Goal: Information Seeking & Learning: Find specific page/section

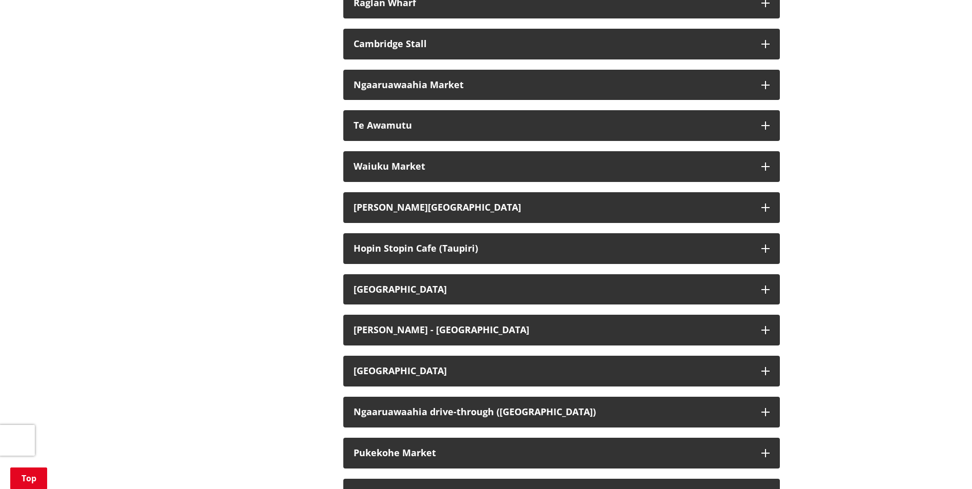
scroll to position [1999, 0]
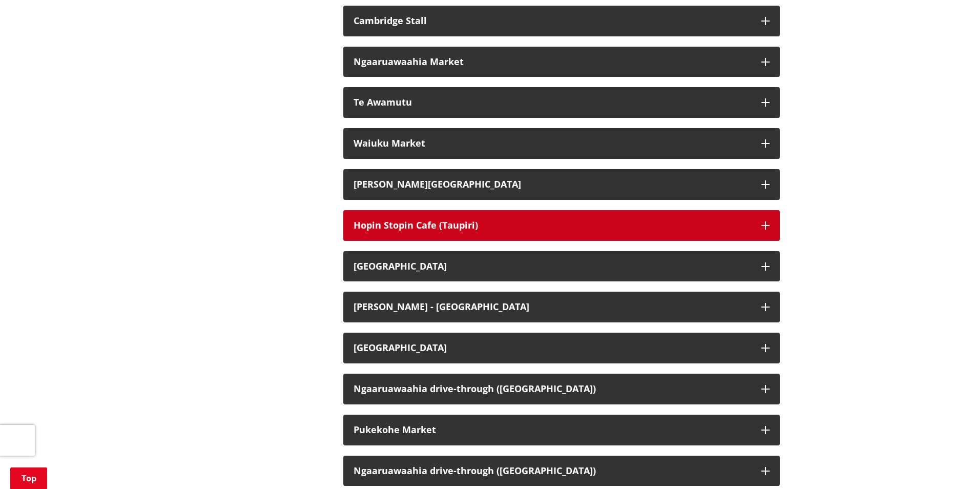
click at [556, 231] on div "Hopin Stopin Cafe (Taupiri)" at bounding box center [553, 225] width 398 height 10
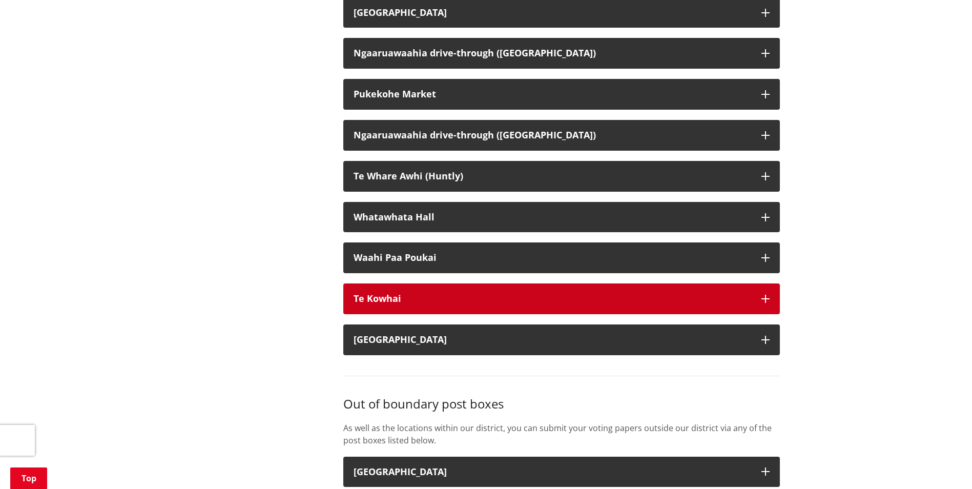
scroll to position [2511, 0]
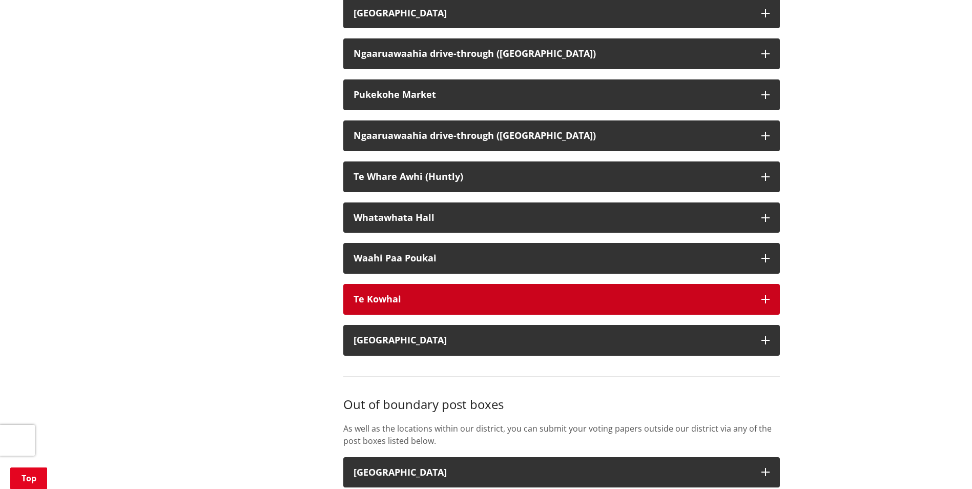
click at [455, 304] on div "Te Kowhai" at bounding box center [553, 299] width 398 height 10
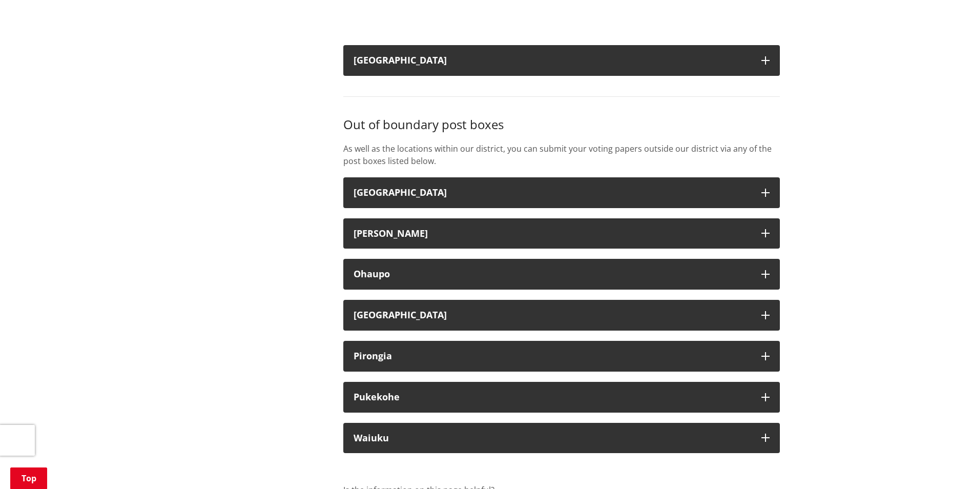
scroll to position [2973, 0]
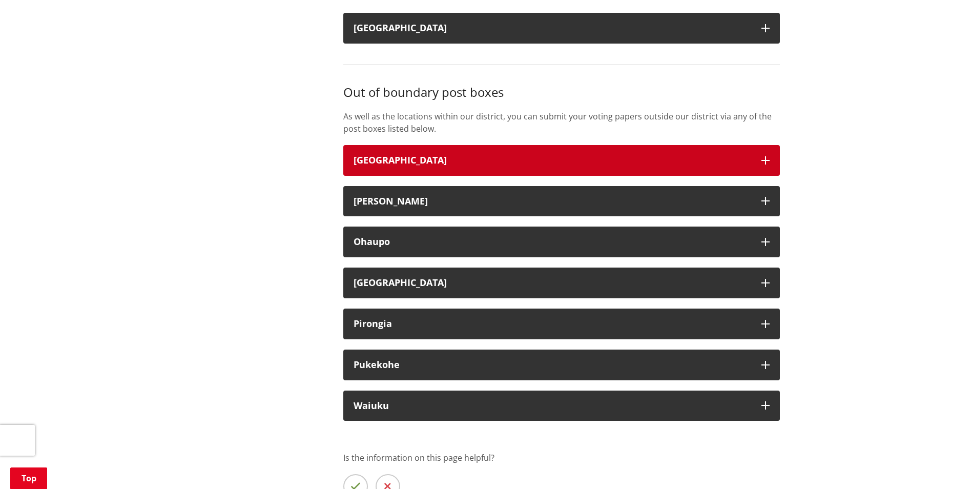
click at [493, 166] on h3 "Cambridge" at bounding box center [553, 160] width 398 height 10
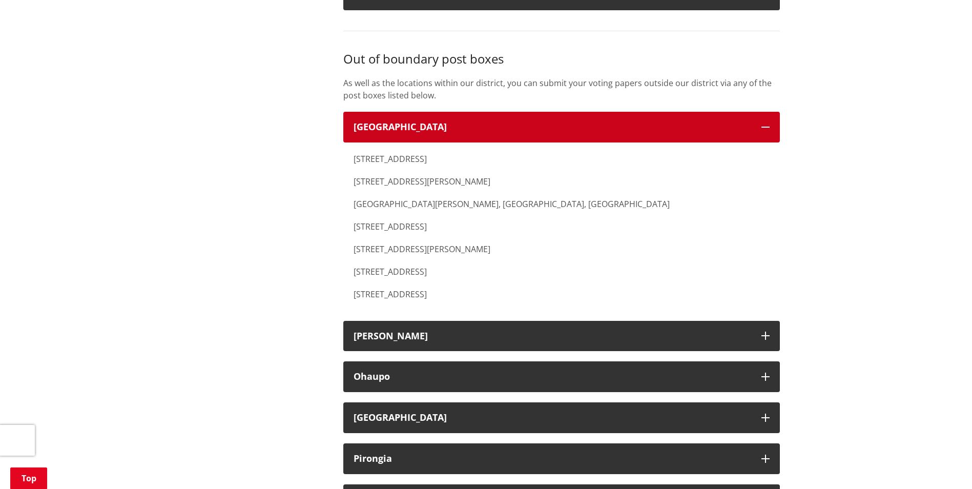
scroll to position [3024, 0]
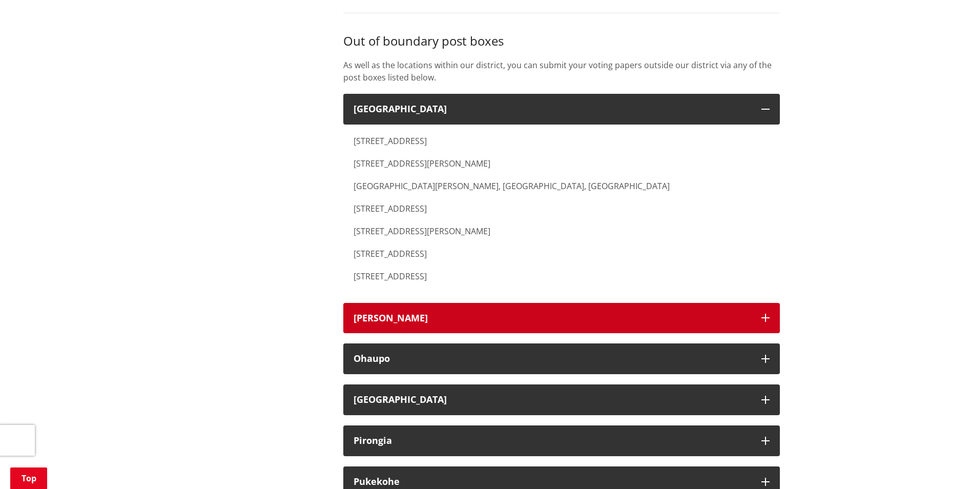
click at [535, 323] on h3 "Hamilton" at bounding box center [553, 318] width 398 height 10
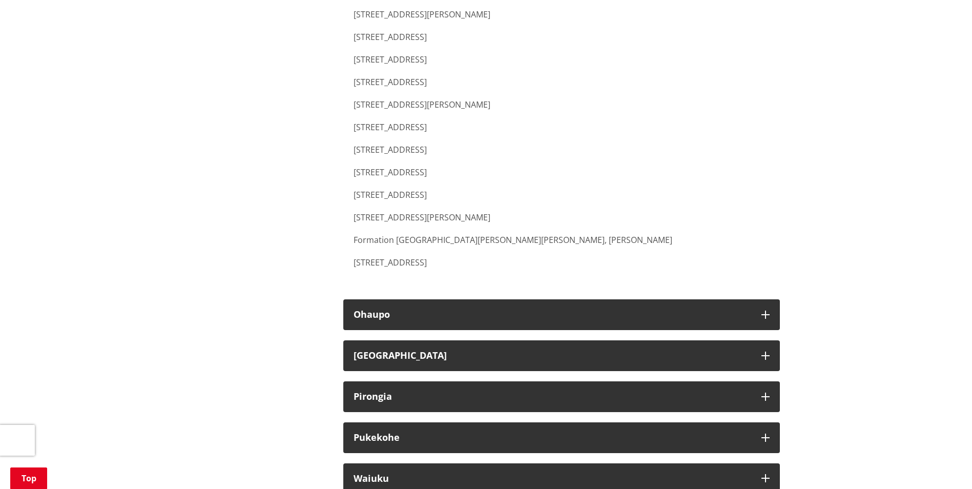
scroll to position [4408, 0]
